Goal: Information Seeking & Learning: Learn about a topic

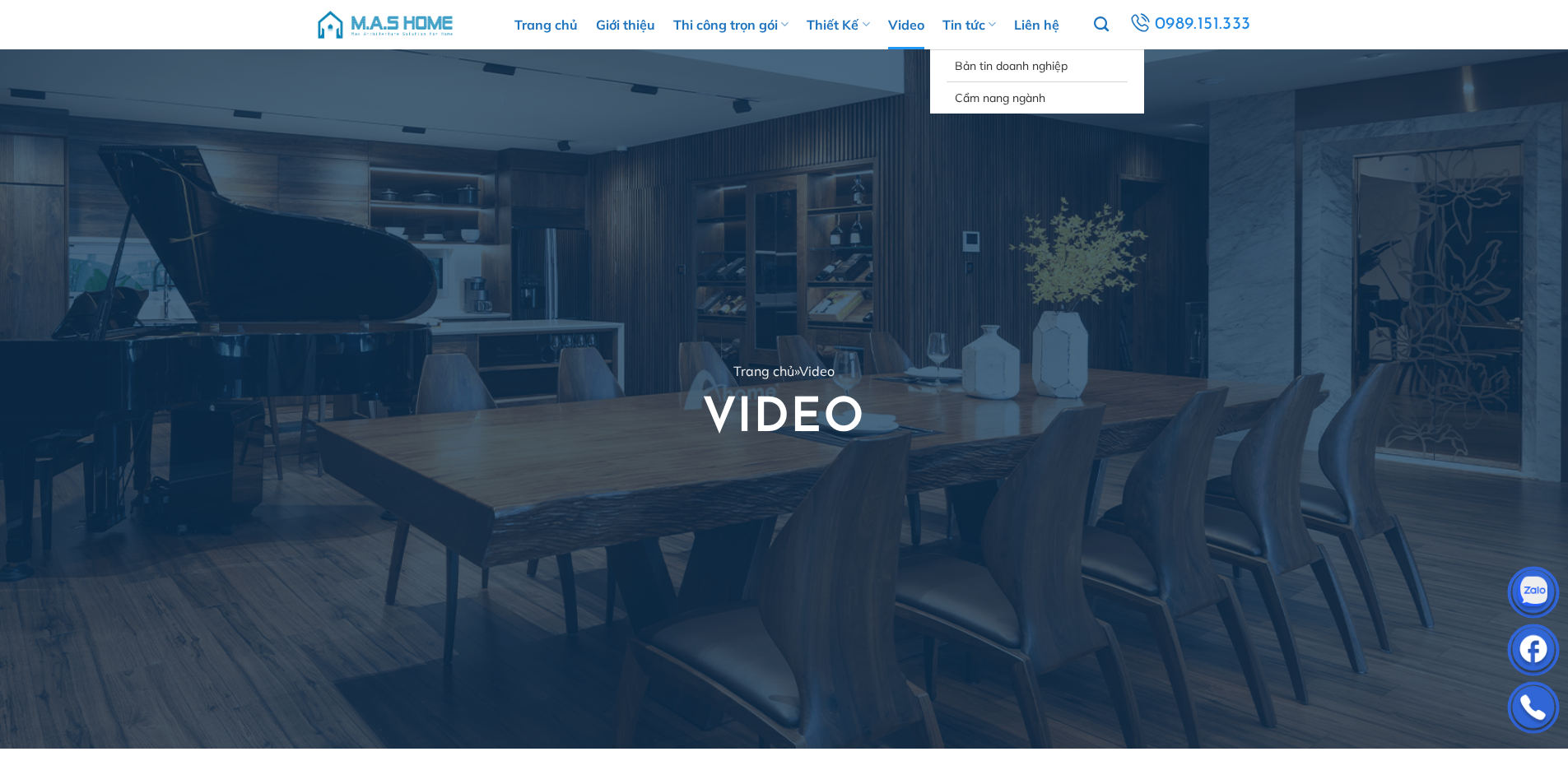
click at [989, 28] on icon at bounding box center [991, 24] width 8 height 16
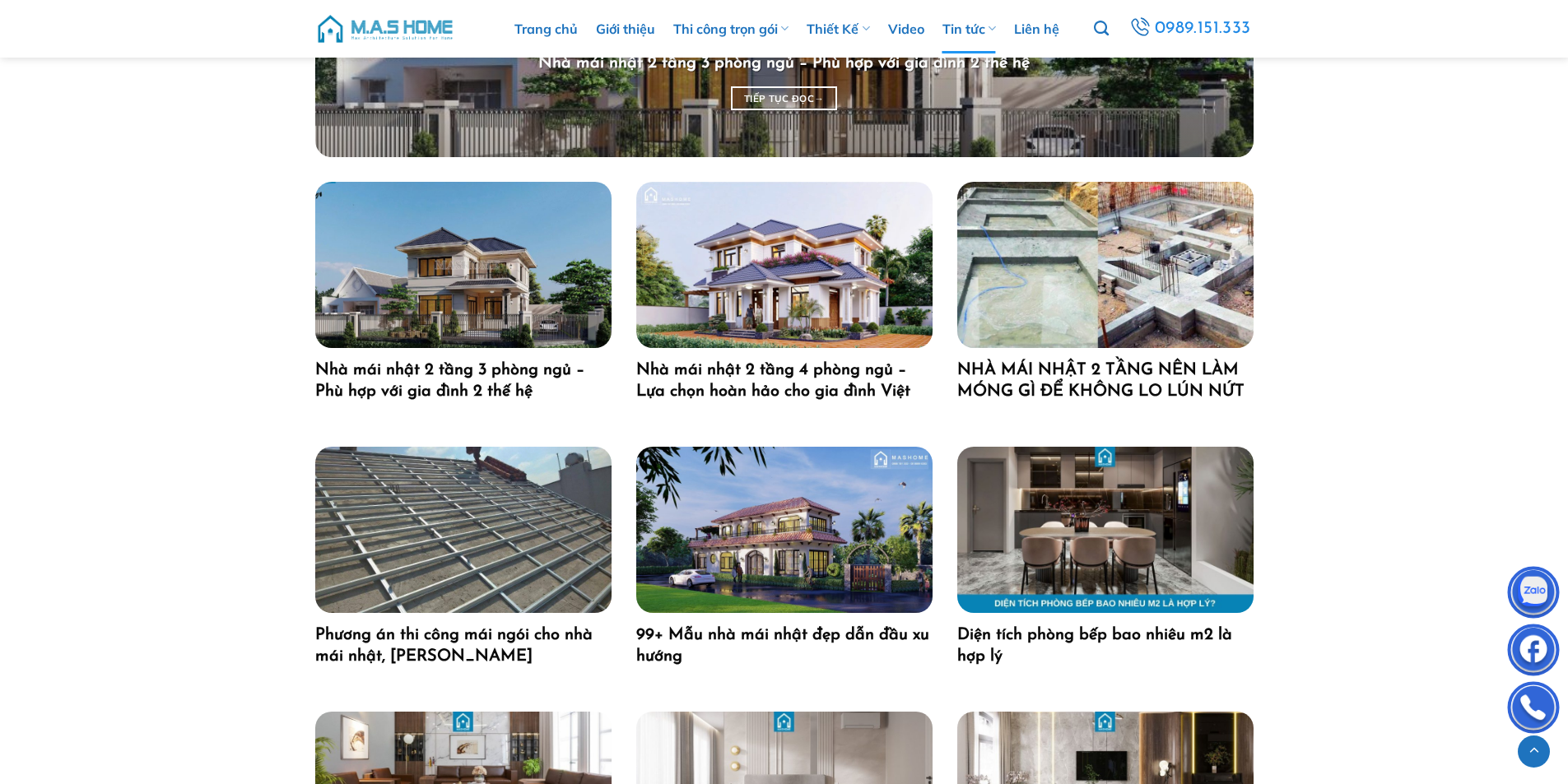
scroll to position [1152, 0]
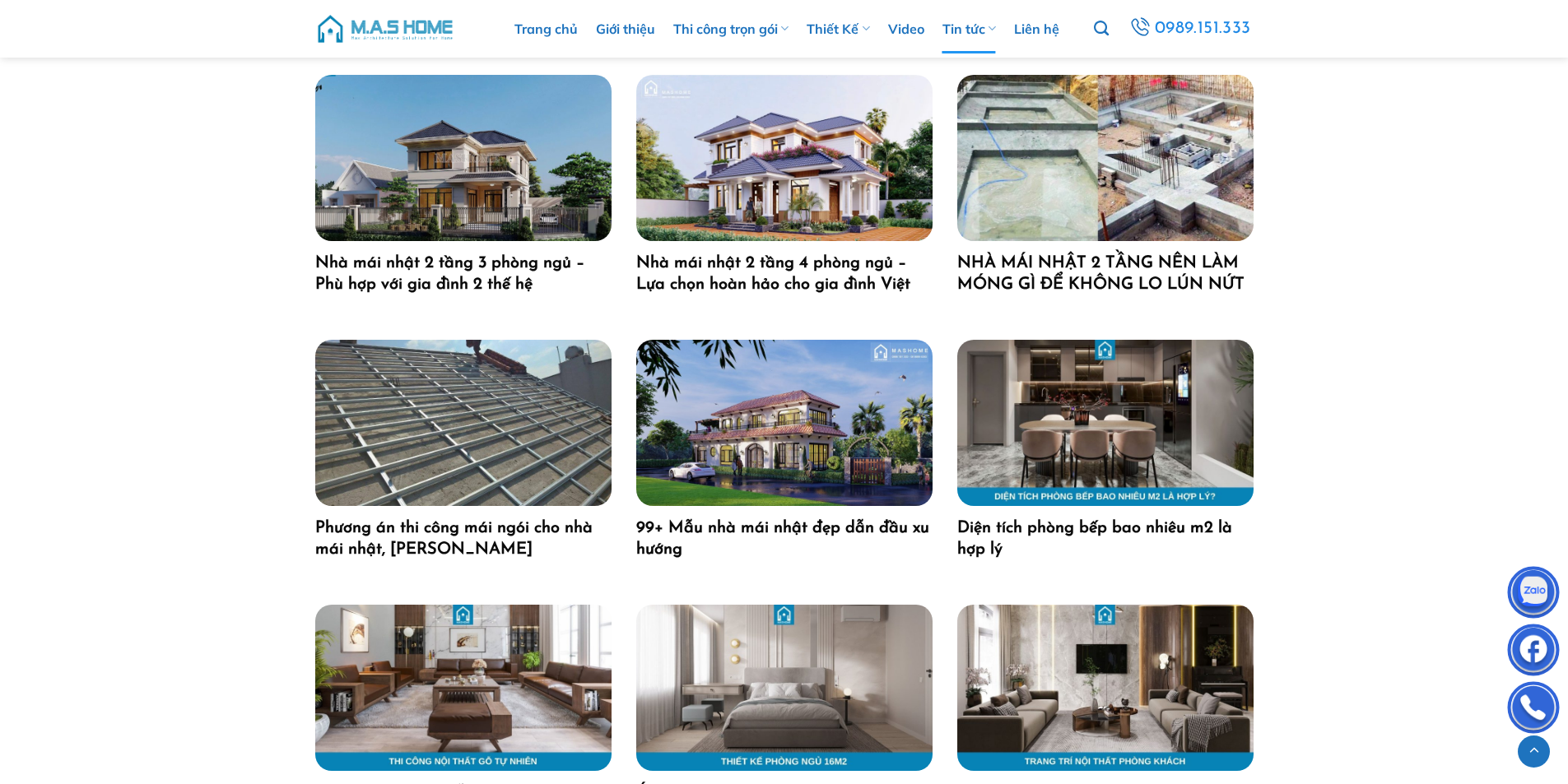
click at [772, 365] on img "99+ Mẫu nhà mái nhật đẹp dẫn đầu xu hướng" at bounding box center [784, 423] width 297 height 166
